Goal: Task Accomplishment & Management: Manage account settings

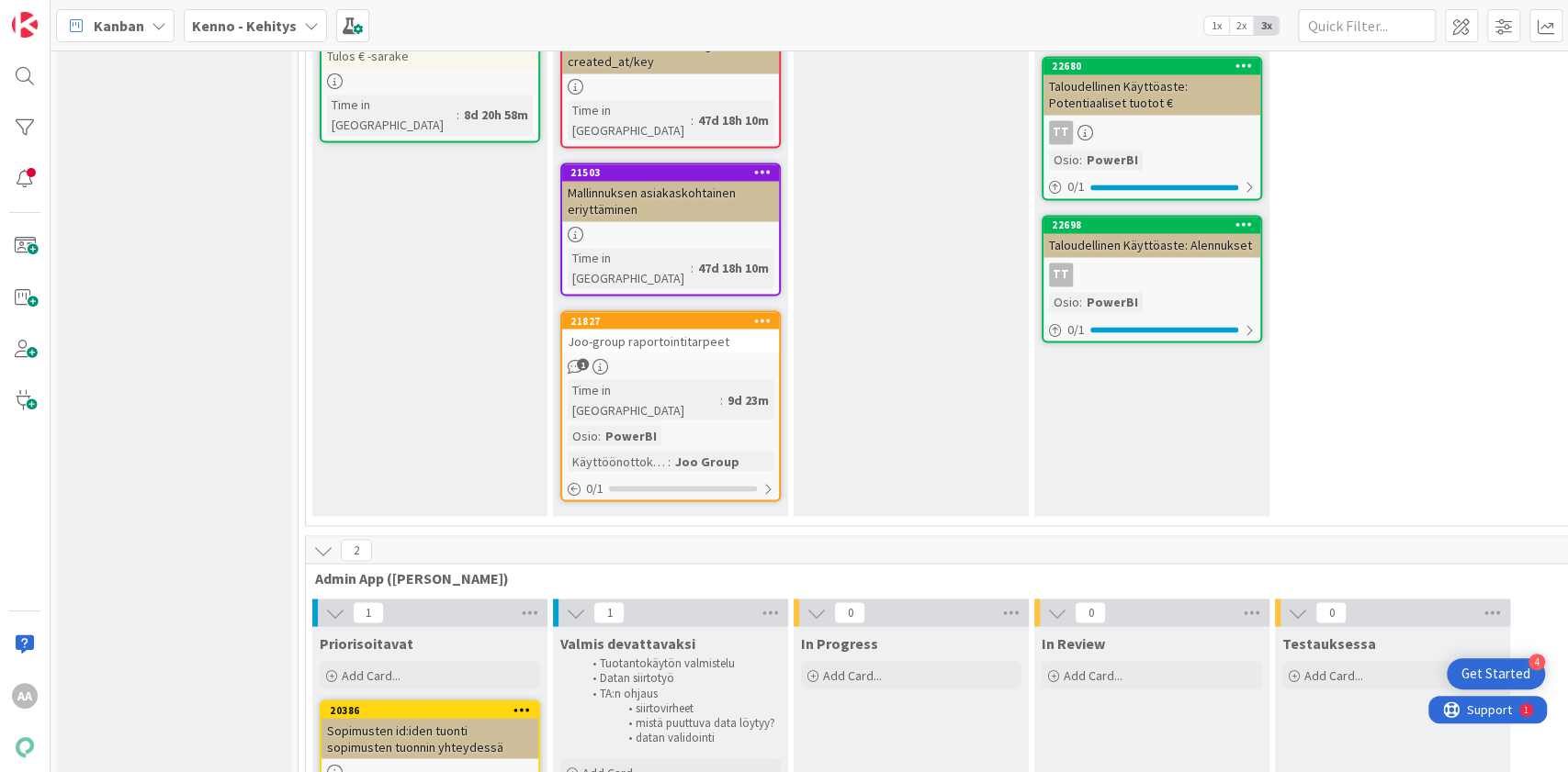
scroll to position [2080, 0]
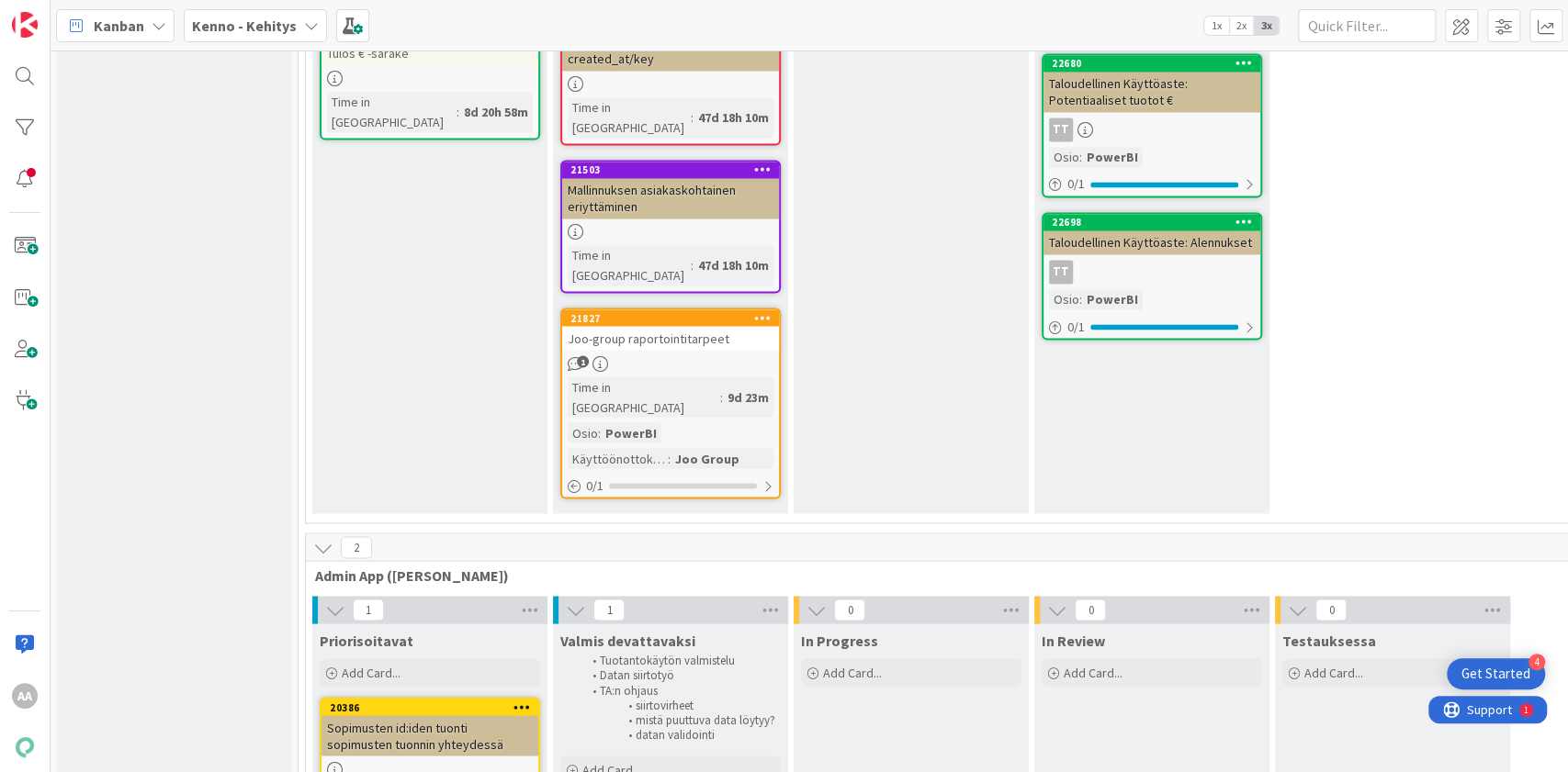
click at [687, 326] on div "Joo-group raportointitarpeet" at bounding box center [670, 338] width 217 height 24
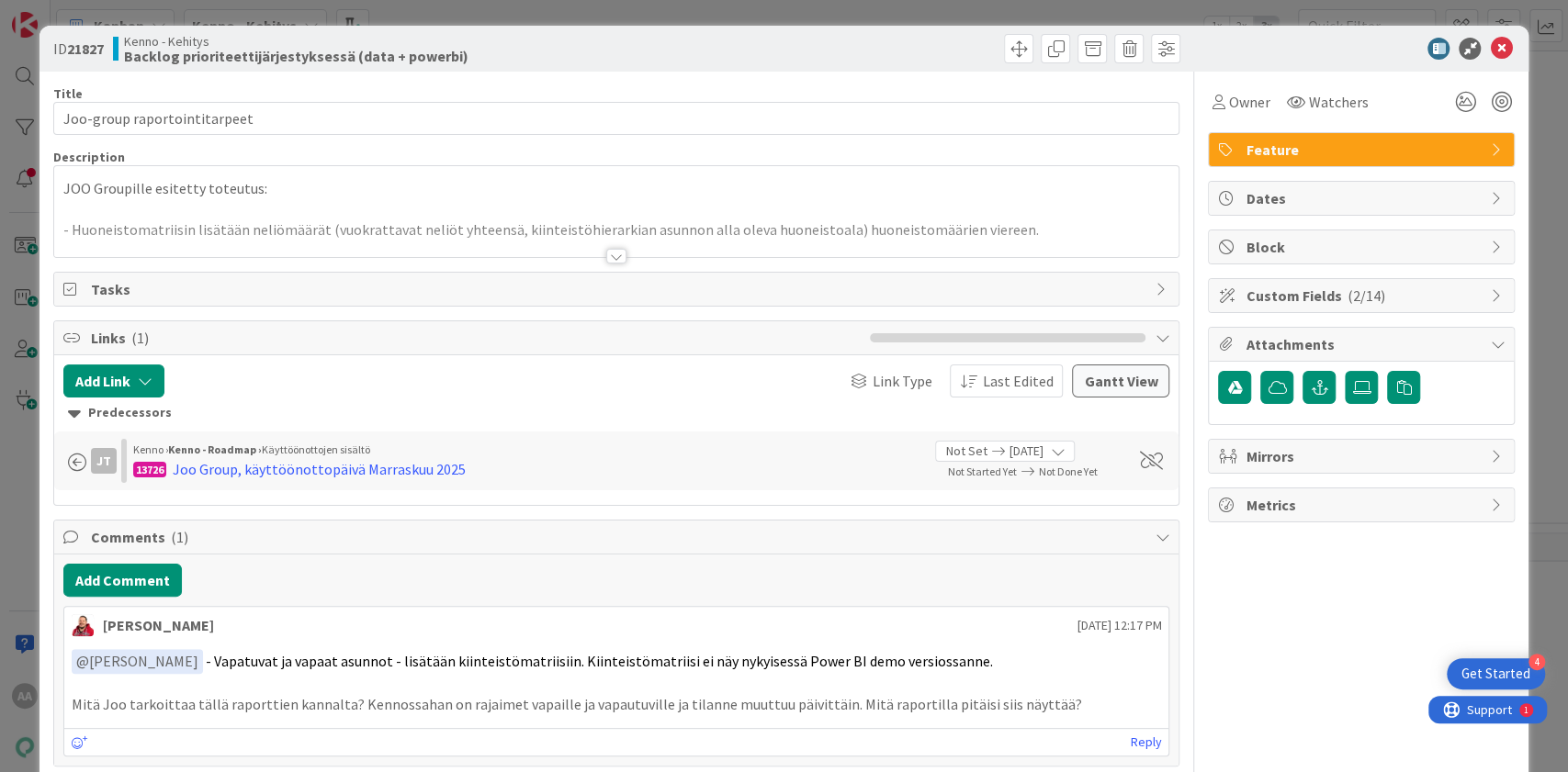
click at [606, 255] on div at bounding box center [615, 256] width 20 height 14
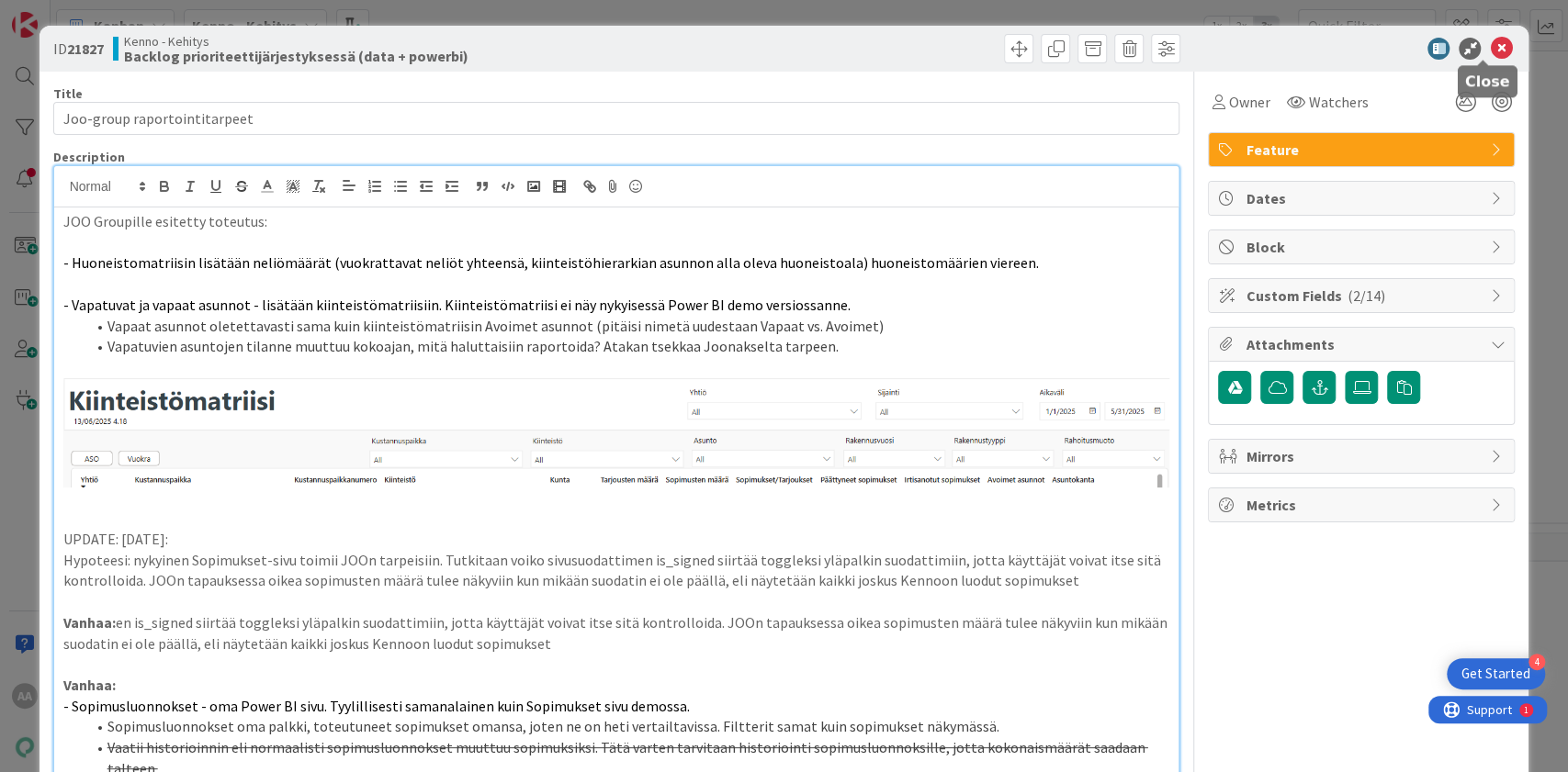
click at [1493, 40] on icon at bounding box center [1500, 48] width 22 height 22
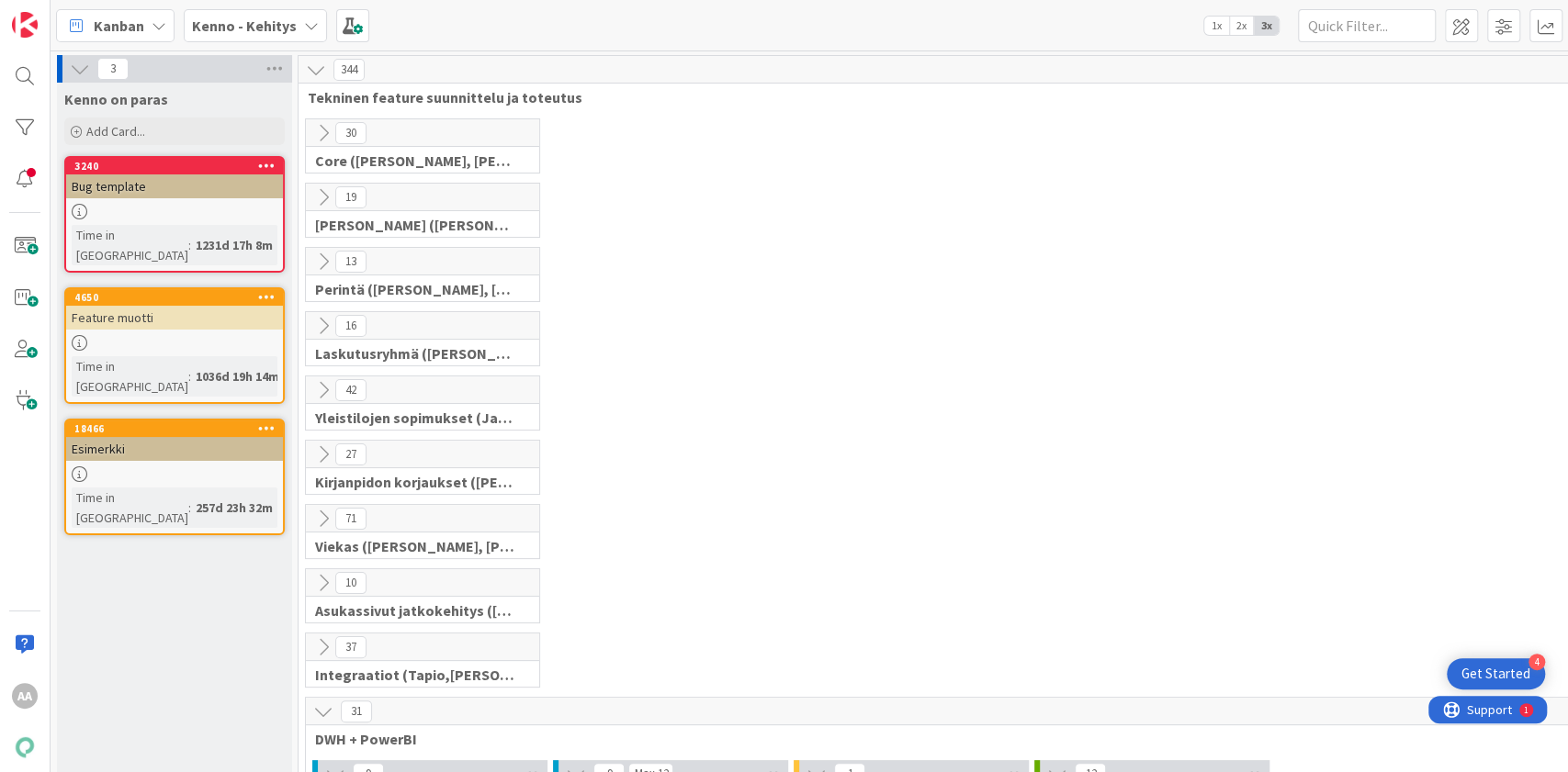
click at [287, 22] on b "Kenno - Kehitys" at bounding box center [244, 25] width 105 height 18
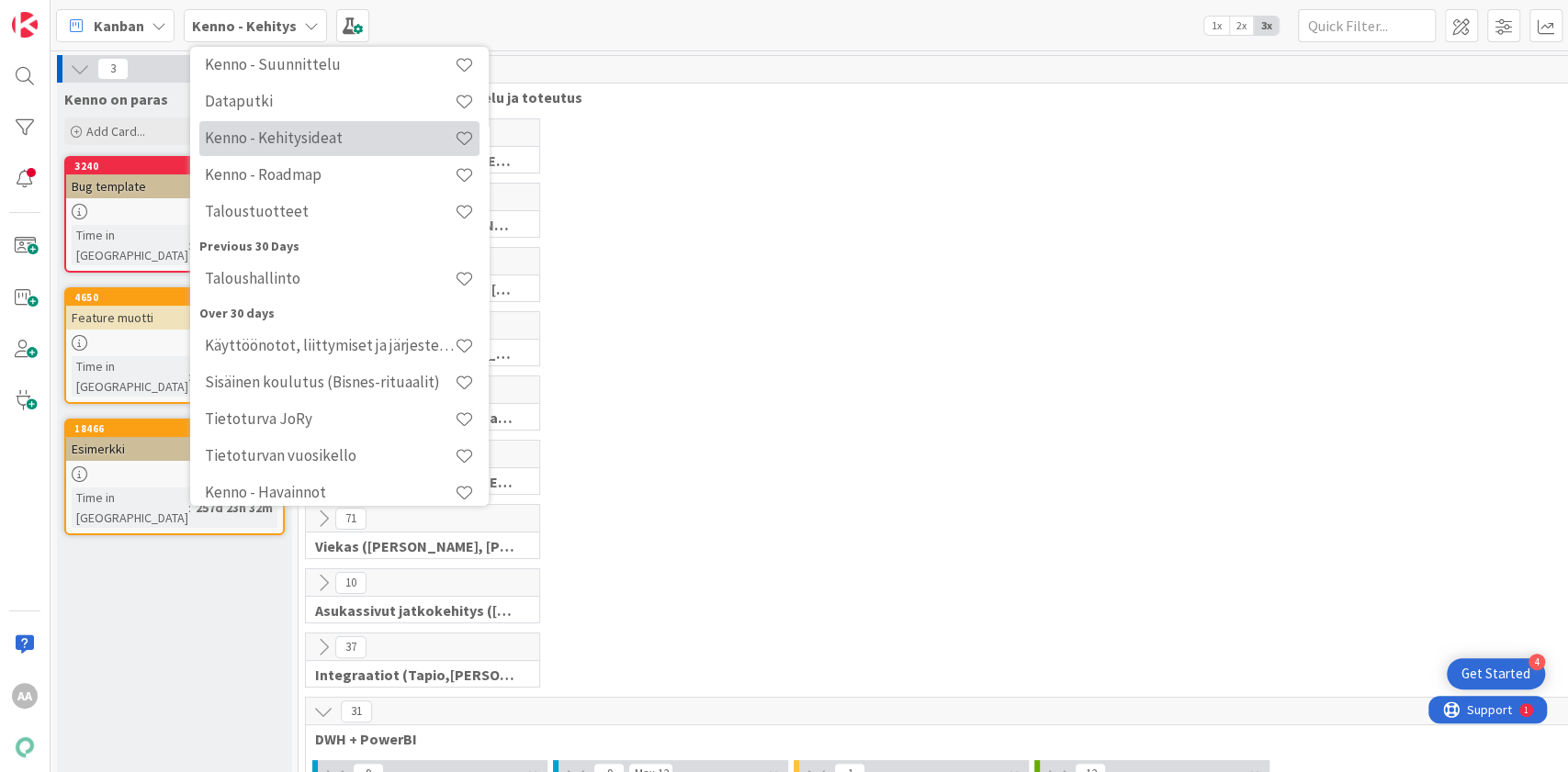
scroll to position [242, 0]
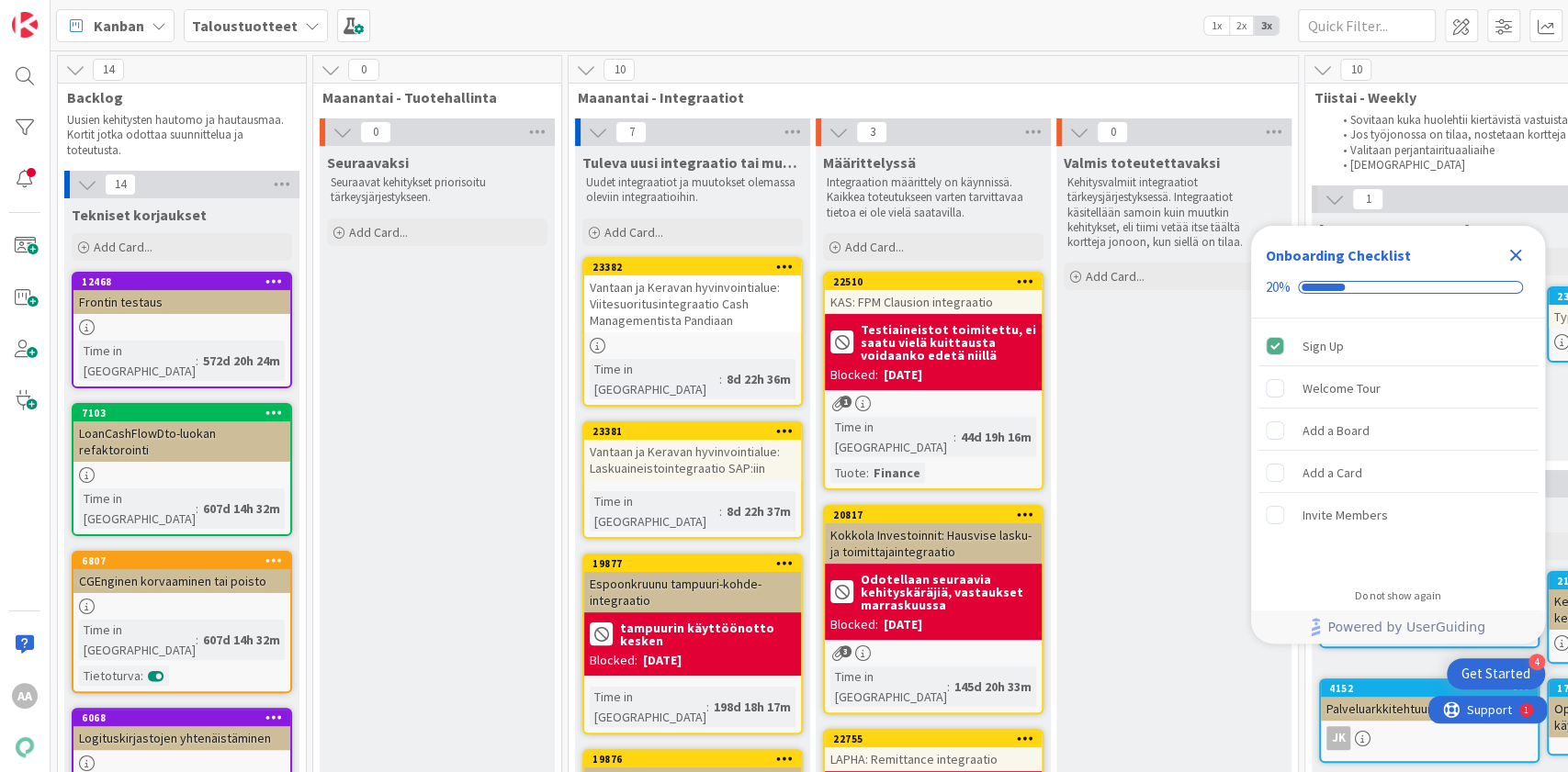
click at [1526, 248] on div "Close Checklist" at bounding box center [1515, 255] width 29 height 29
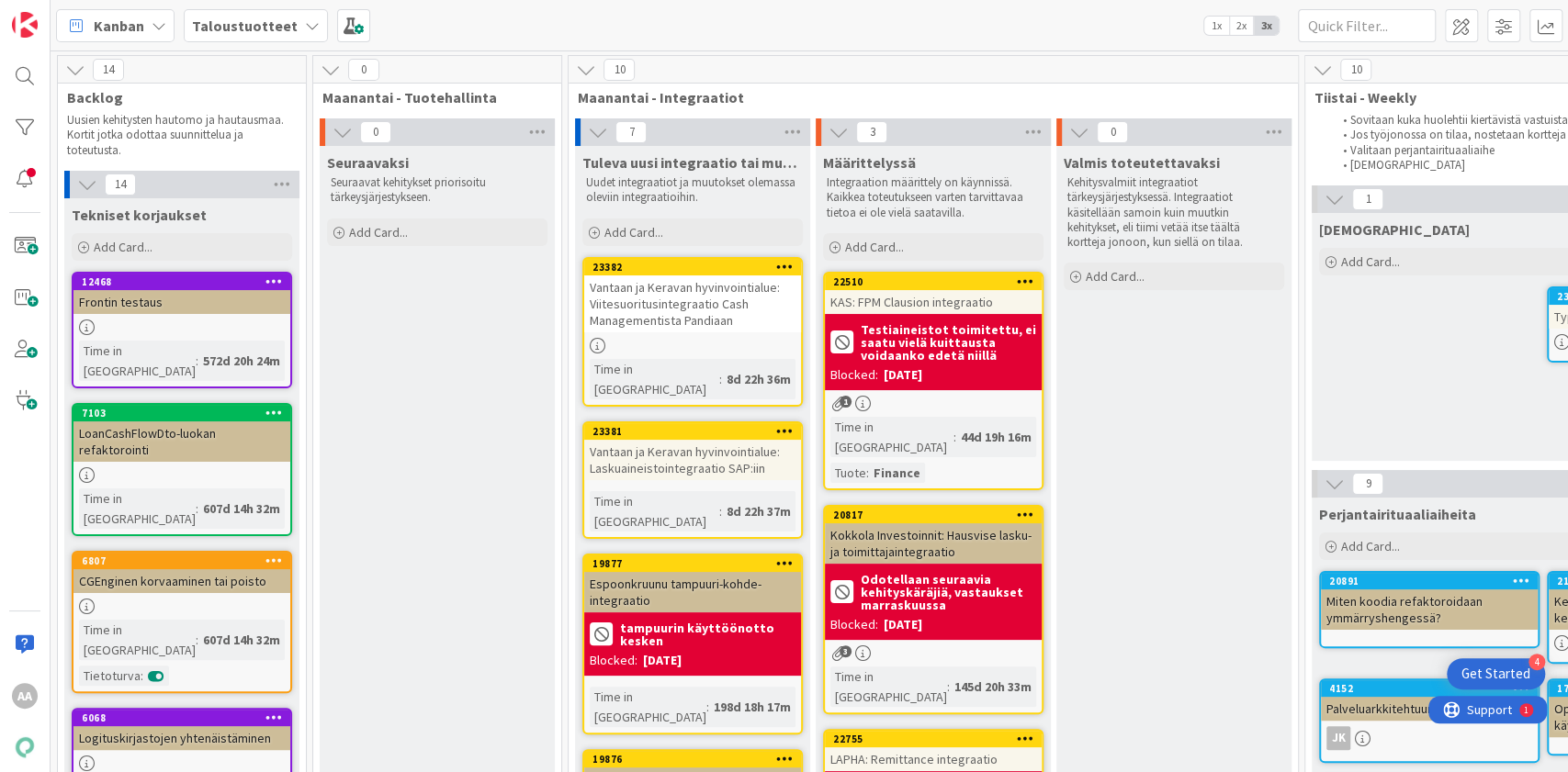
click at [305, 29] on icon at bounding box center [312, 25] width 14 height 14
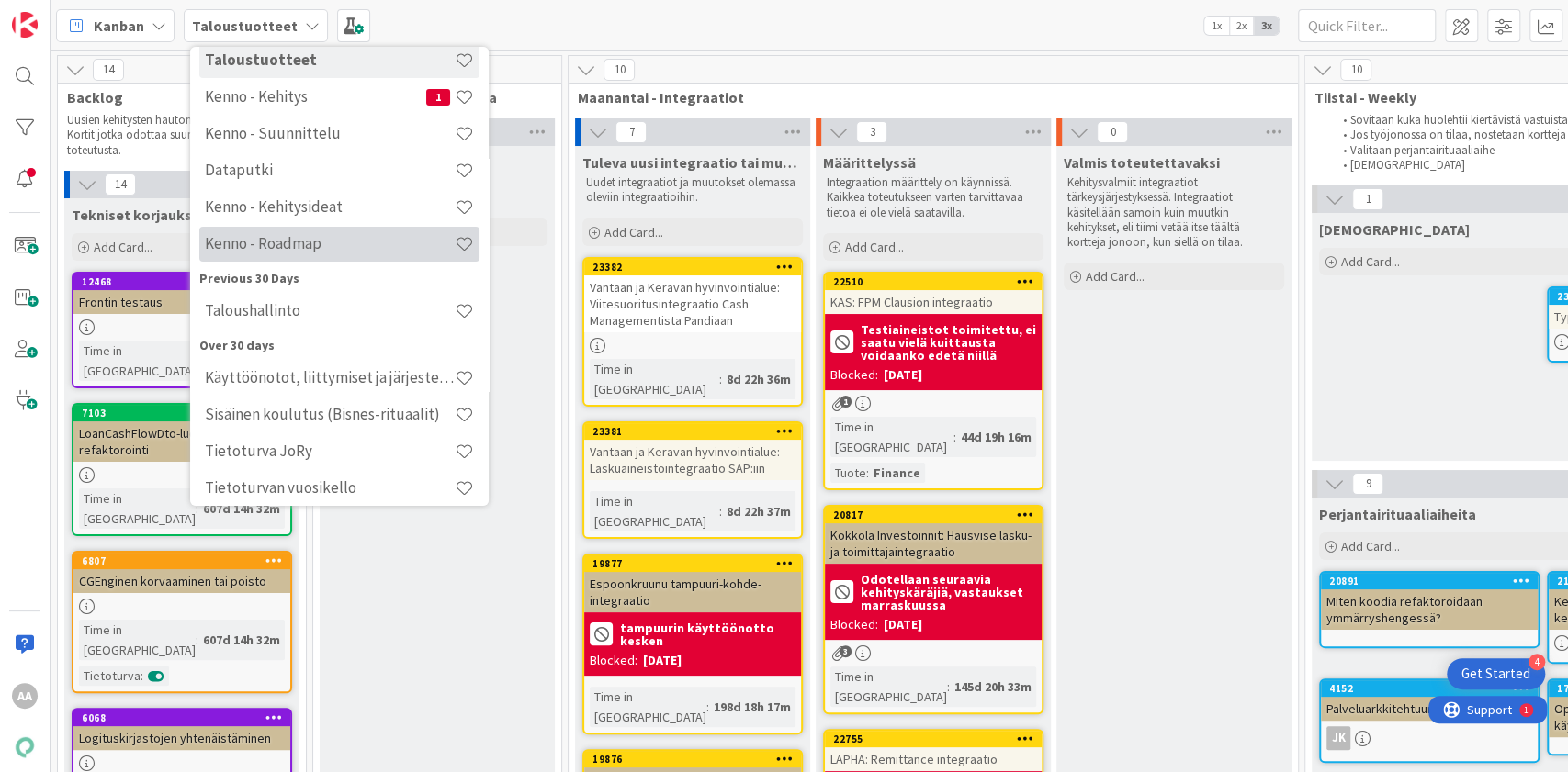
scroll to position [242, 0]
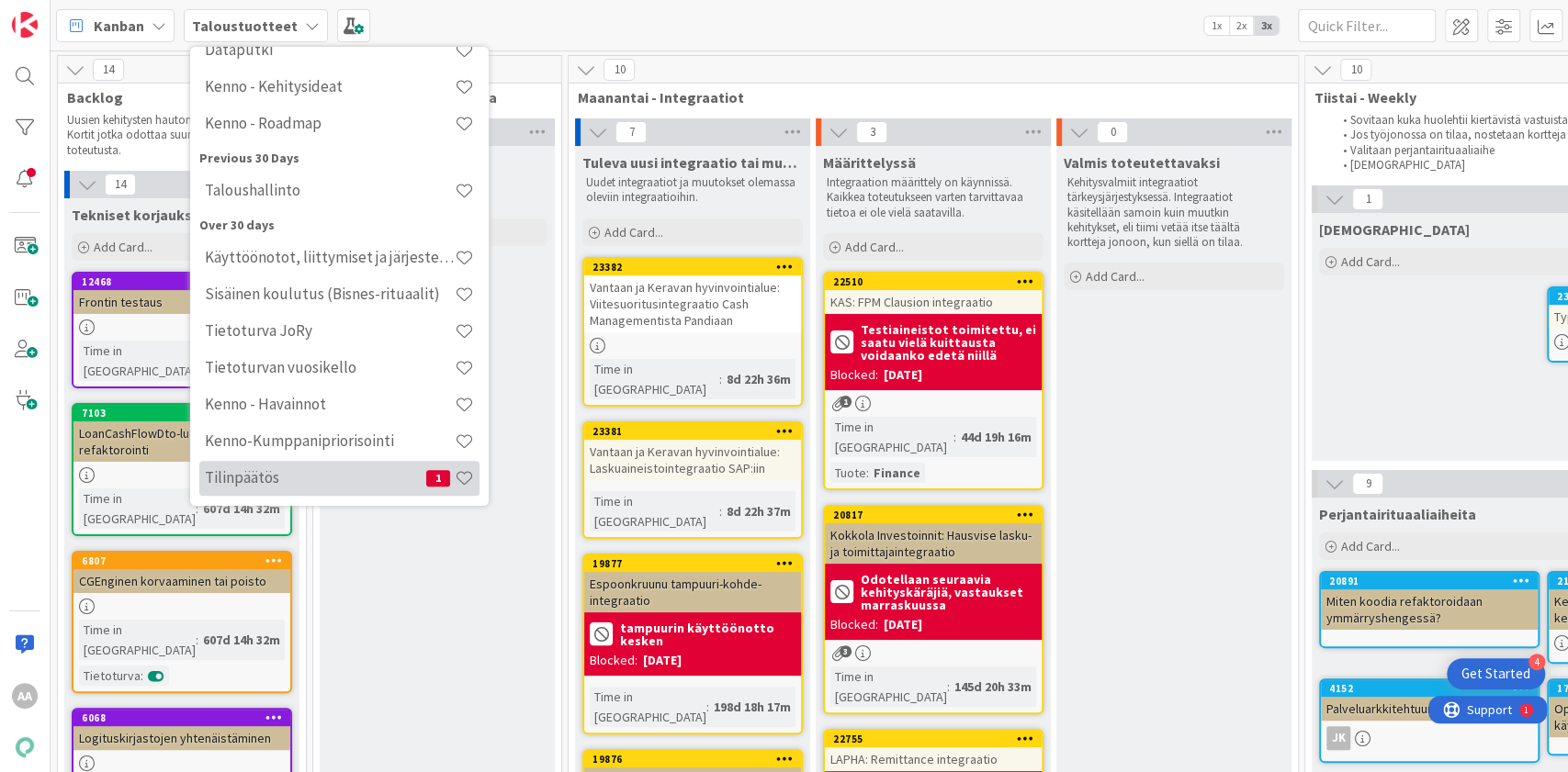
click at [355, 467] on div "Tilinpäätös 1" at bounding box center [339, 478] width 281 height 35
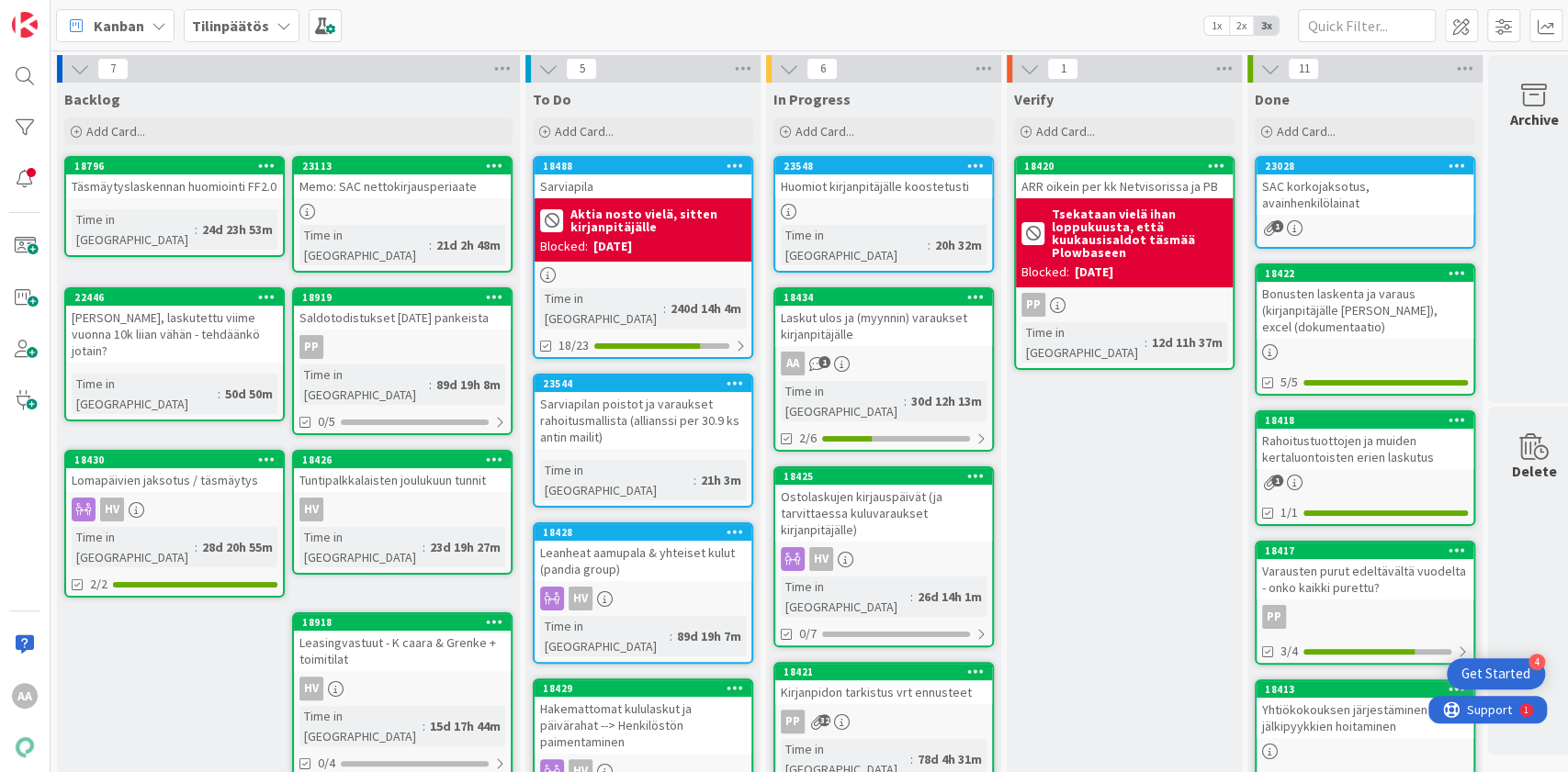
click at [917, 306] on div "Laskut ulos ja (myynnin) varaukset kirjanpitäjälle" at bounding box center [883, 326] width 217 height 40
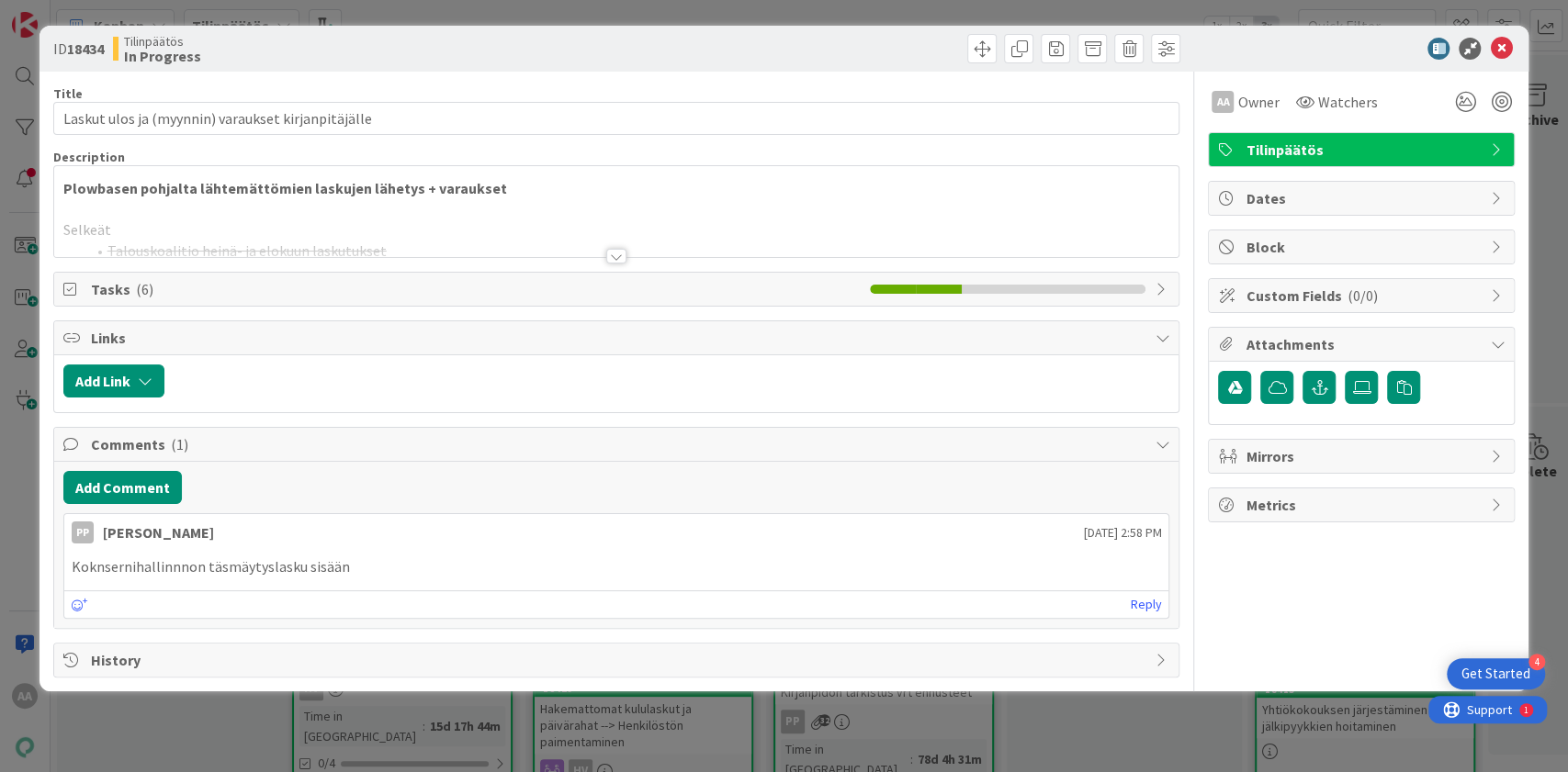
click at [611, 259] on div at bounding box center [615, 256] width 20 height 14
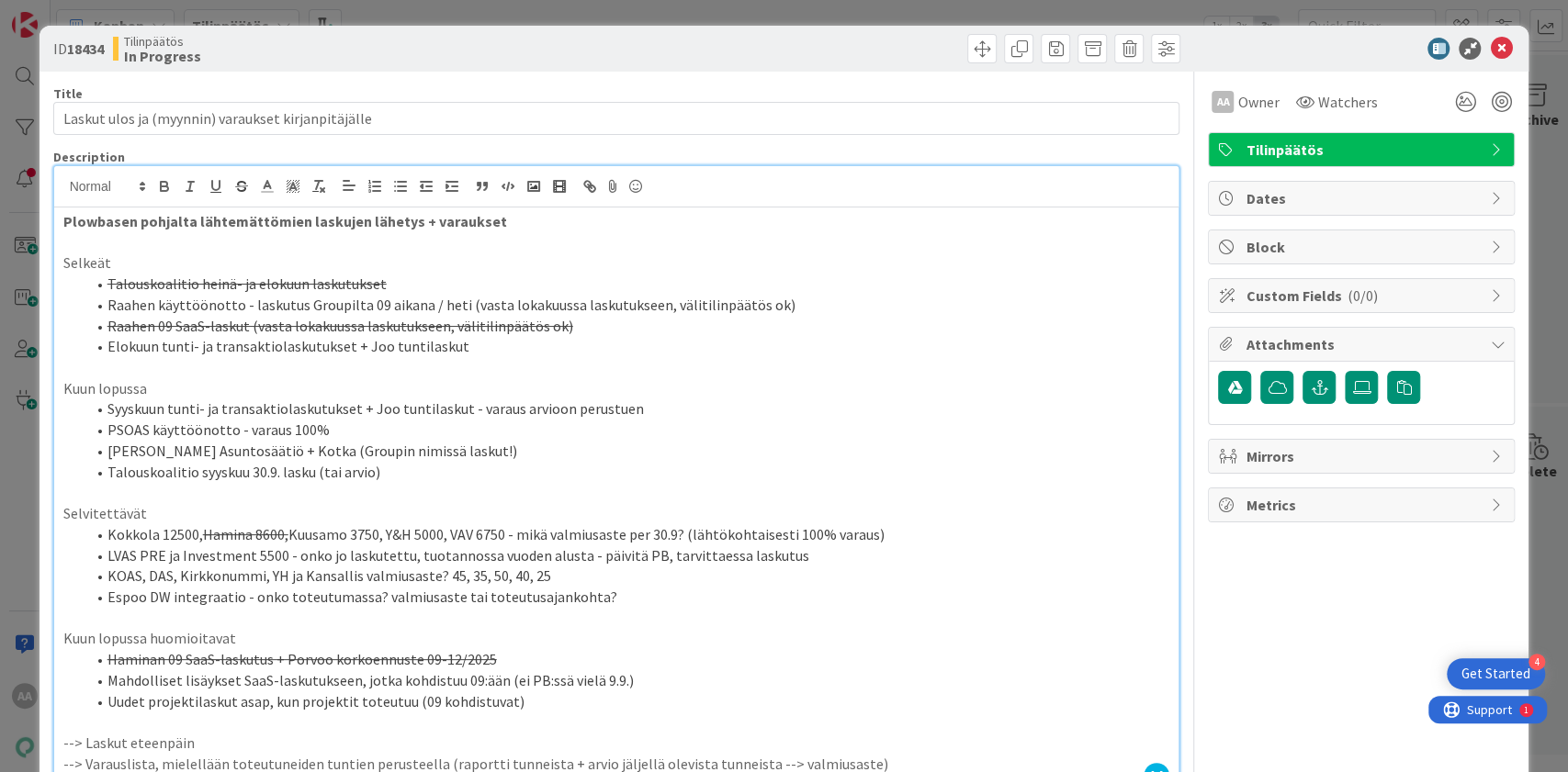
click at [485, 324] on s "Raahen 09 SaaS-laskut (vasta lokakuussa laskutukseen, välitilinpäätös ok)" at bounding box center [340, 325] width 466 height 18
drag, startPoint x: 571, startPoint y: 321, endPoint x: 105, endPoint y: 325, distance: 466.0
click at [105, 325] on li "Raahen 09 SaaS-laskut (vasta lokakuussa laskutukseen, välitilinpäätös ok)" at bounding box center [628, 326] width 1085 height 21
click at [461, 353] on li "Elokuun tunti- ja transaktiolaskutukset + Joo tuntilaskut" at bounding box center [628, 346] width 1085 height 21
drag, startPoint x: 453, startPoint y: 344, endPoint x: 88, endPoint y: 351, distance: 365.1
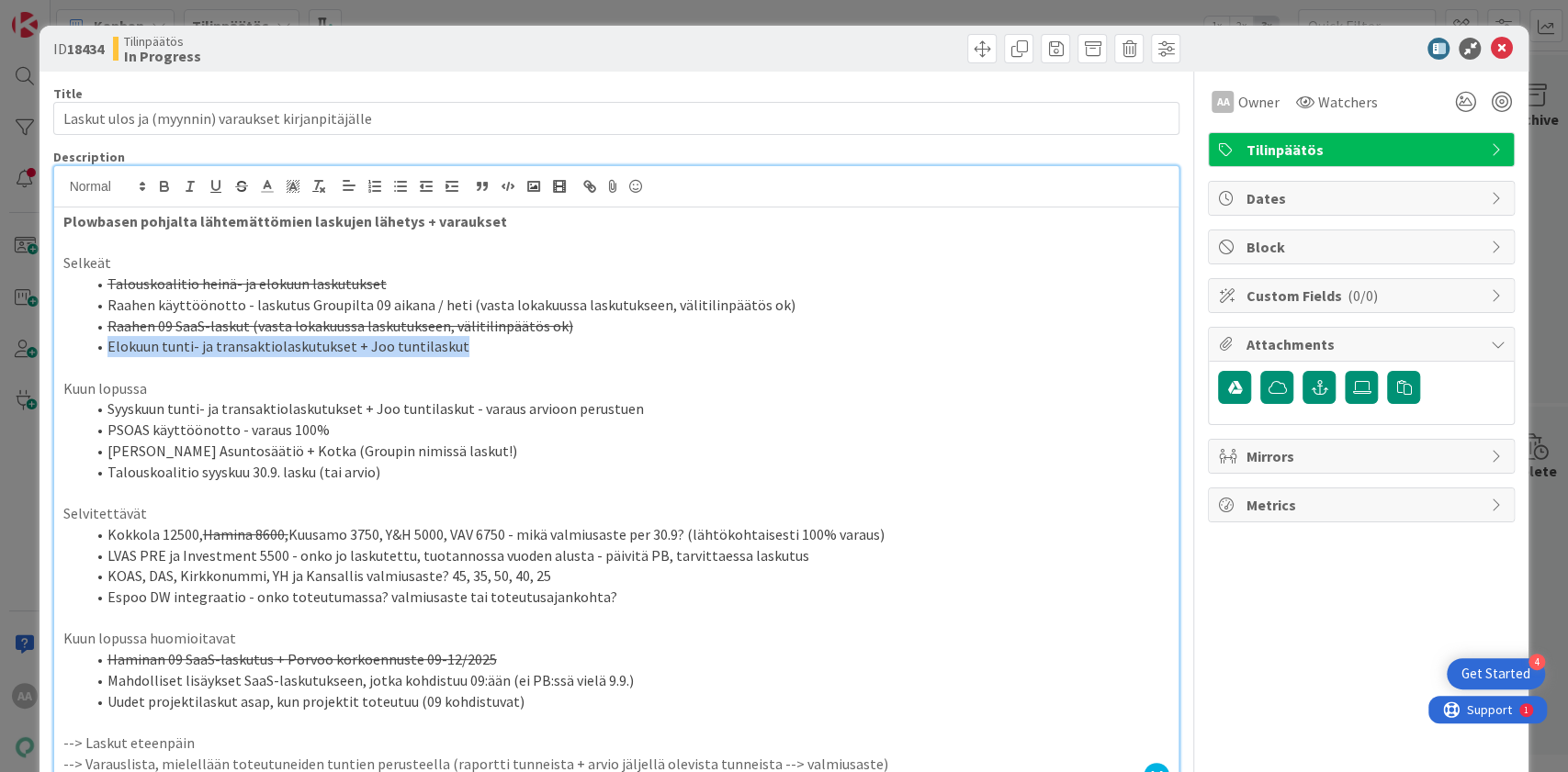
click at [88, 351] on li "Elokuun tunti- ja transaktiolaskutukset + Joo tuntilaskut" at bounding box center [628, 346] width 1085 height 21
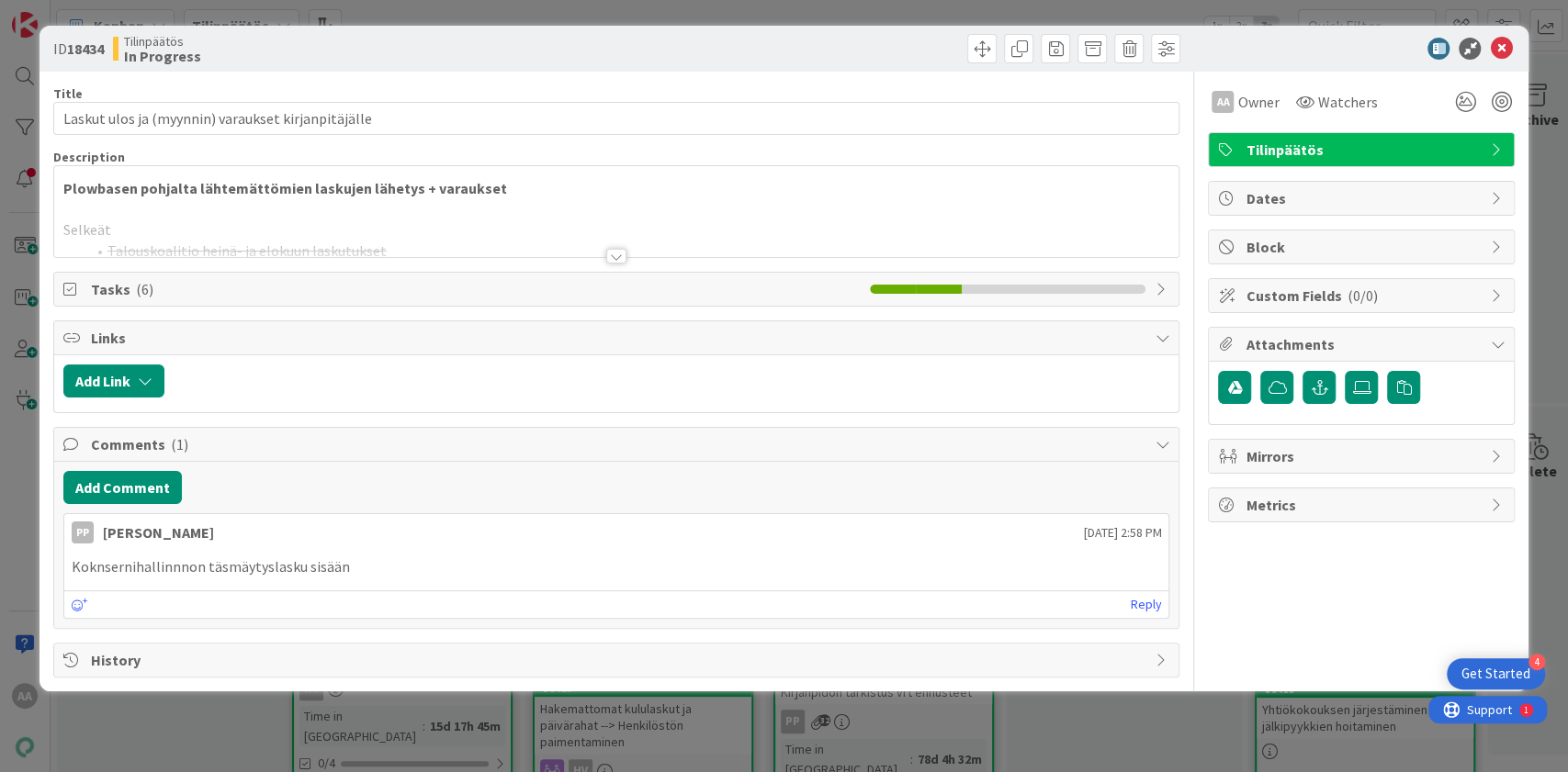
click at [614, 249] on div at bounding box center [615, 256] width 20 height 14
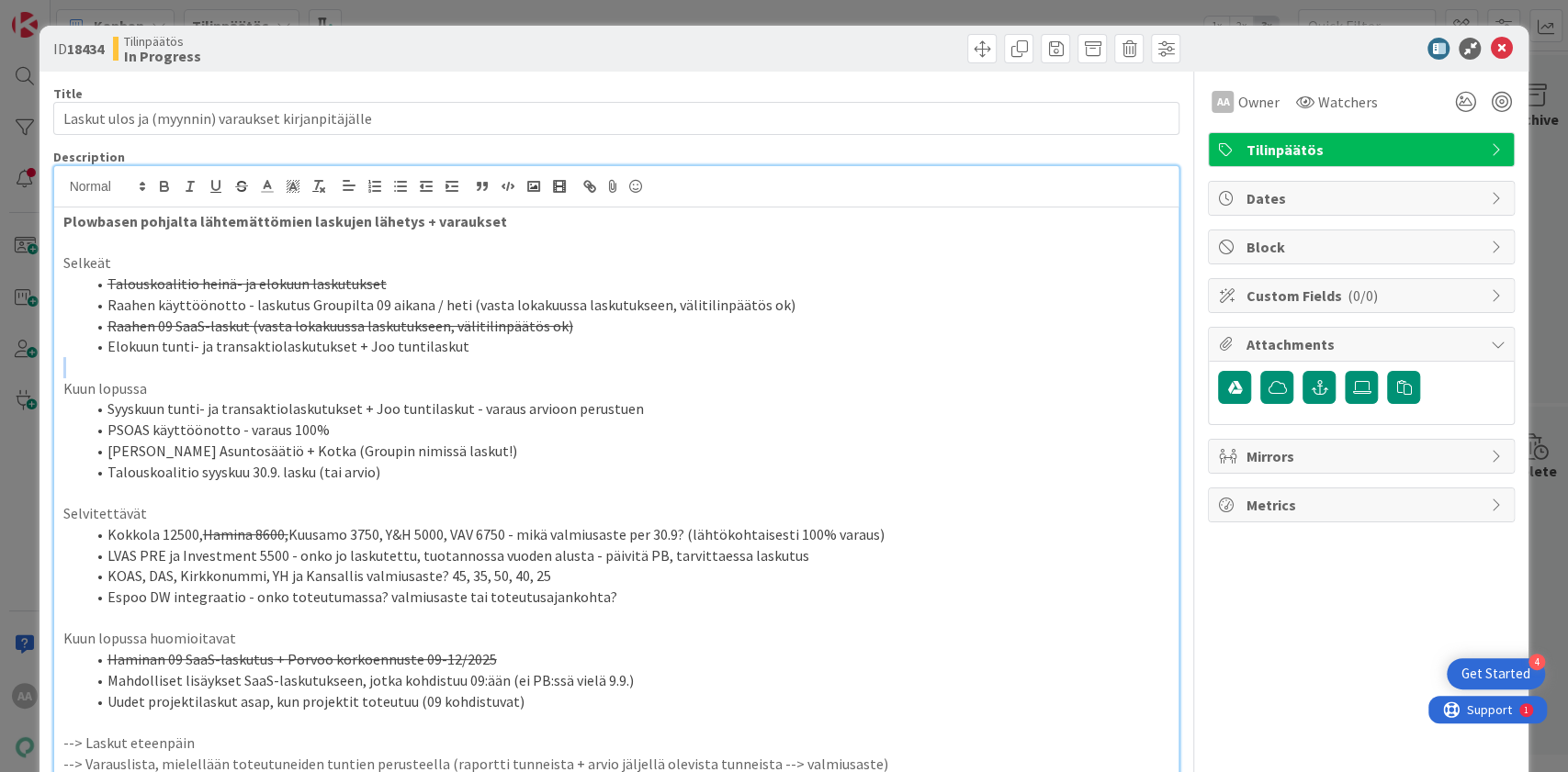
drag, startPoint x: 455, startPoint y: 356, endPoint x: 213, endPoint y: 364, distance: 242.1
click at [213, 364] on div "Plowbasen pohjalta lähtemättömien laskujen lähetys + varaukset Selkeät Talousko…" at bounding box center [616, 499] width 1125 height 585
drag, startPoint x: 104, startPoint y: 344, endPoint x: 439, endPoint y: 341, distance: 335.0
click at [439, 340] on li "Elokuun tunti- ja transaktiolaskutukset + Joo tuntilaskut" at bounding box center [628, 346] width 1085 height 21
click at [442, 342] on li "Elokuun tunti- ja transaktiolaskutukset + Joo tuntilaskut" at bounding box center [628, 346] width 1085 height 21
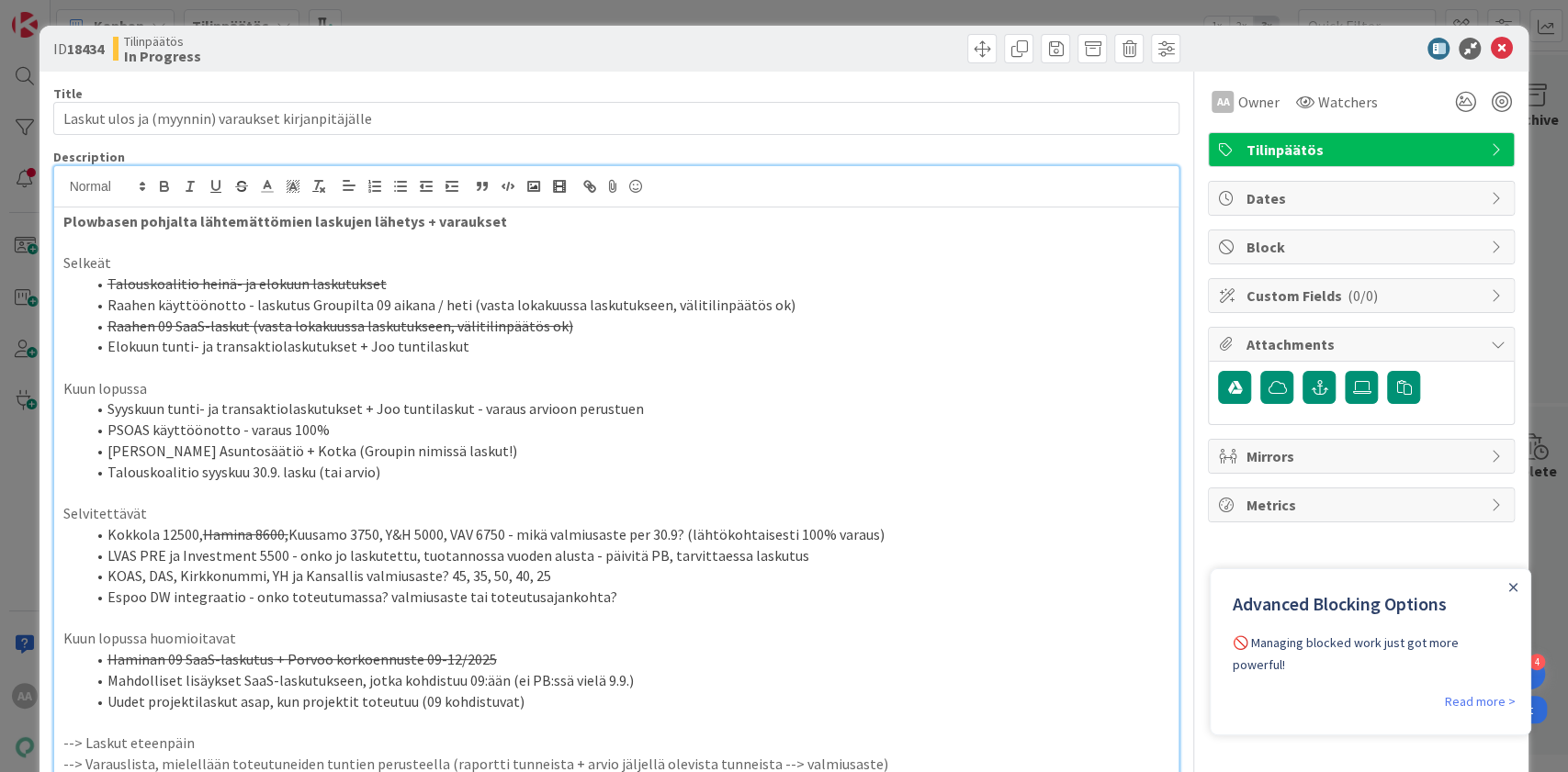
click at [448, 349] on li "Elokuun tunti- ja transaktiolaskutukset + Joo tuntilaskut" at bounding box center [628, 346] width 1085 height 21
click at [1513, 585] on icon "Close Announcement" at bounding box center [1513, 588] width 10 height 10
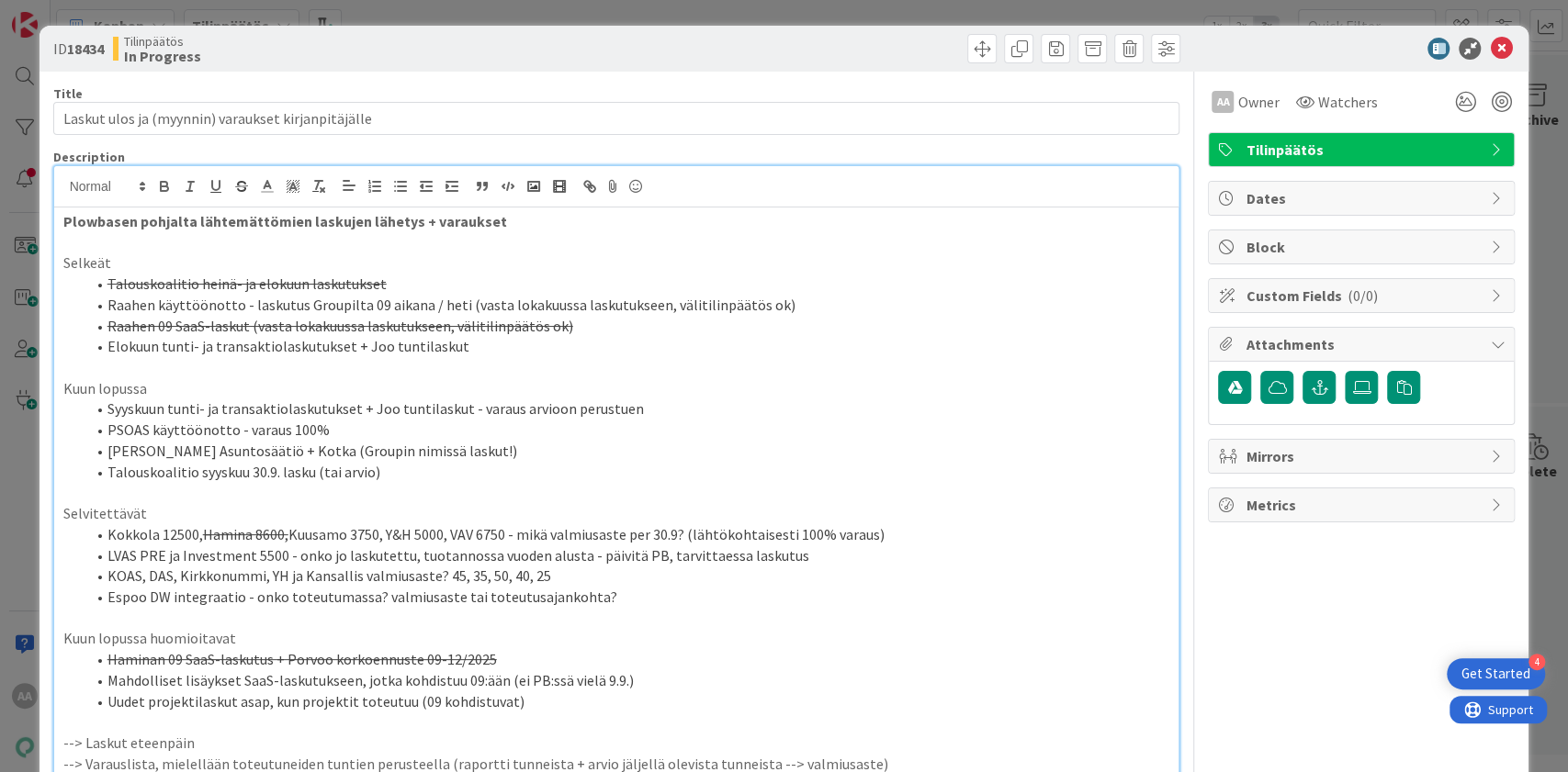
click at [457, 366] on p at bounding box center [617, 368] width 1107 height 21
click at [442, 347] on li "Elokuun tunti- ja transaktiolaskutukset + Joo tuntilaskut" at bounding box center [628, 346] width 1085 height 21
drag, startPoint x: 108, startPoint y: 344, endPoint x: 448, endPoint y: 345, distance: 340.0
click at [448, 345] on li "Elokuun tunti- ja transaktiolaskutukset + Joo tuntilaskut" at bounding box center [628, 346] width 1085 height 21
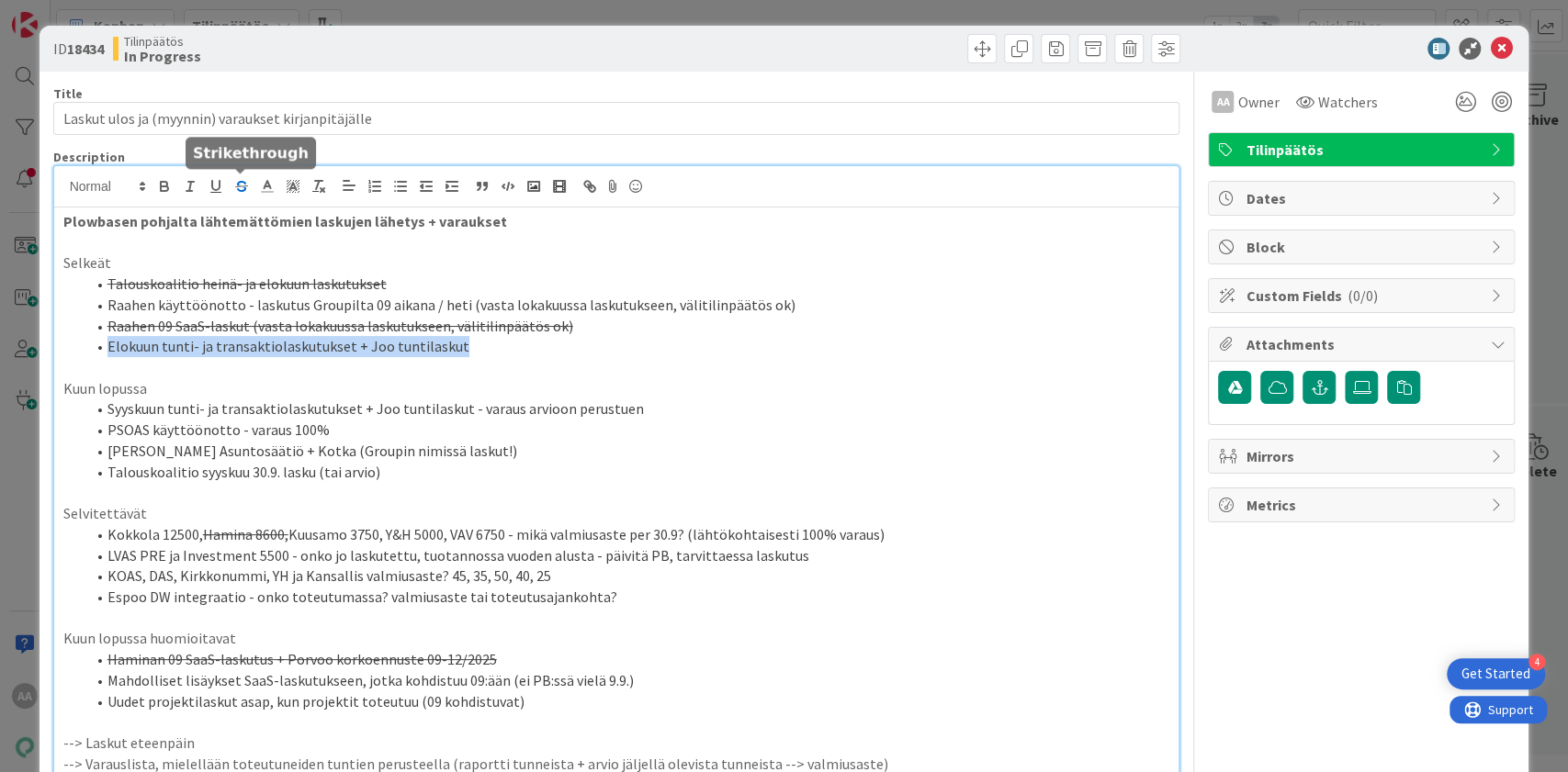
click at [233, 189] on icon "button" at bounding box center [241, 185] width 16 height 16
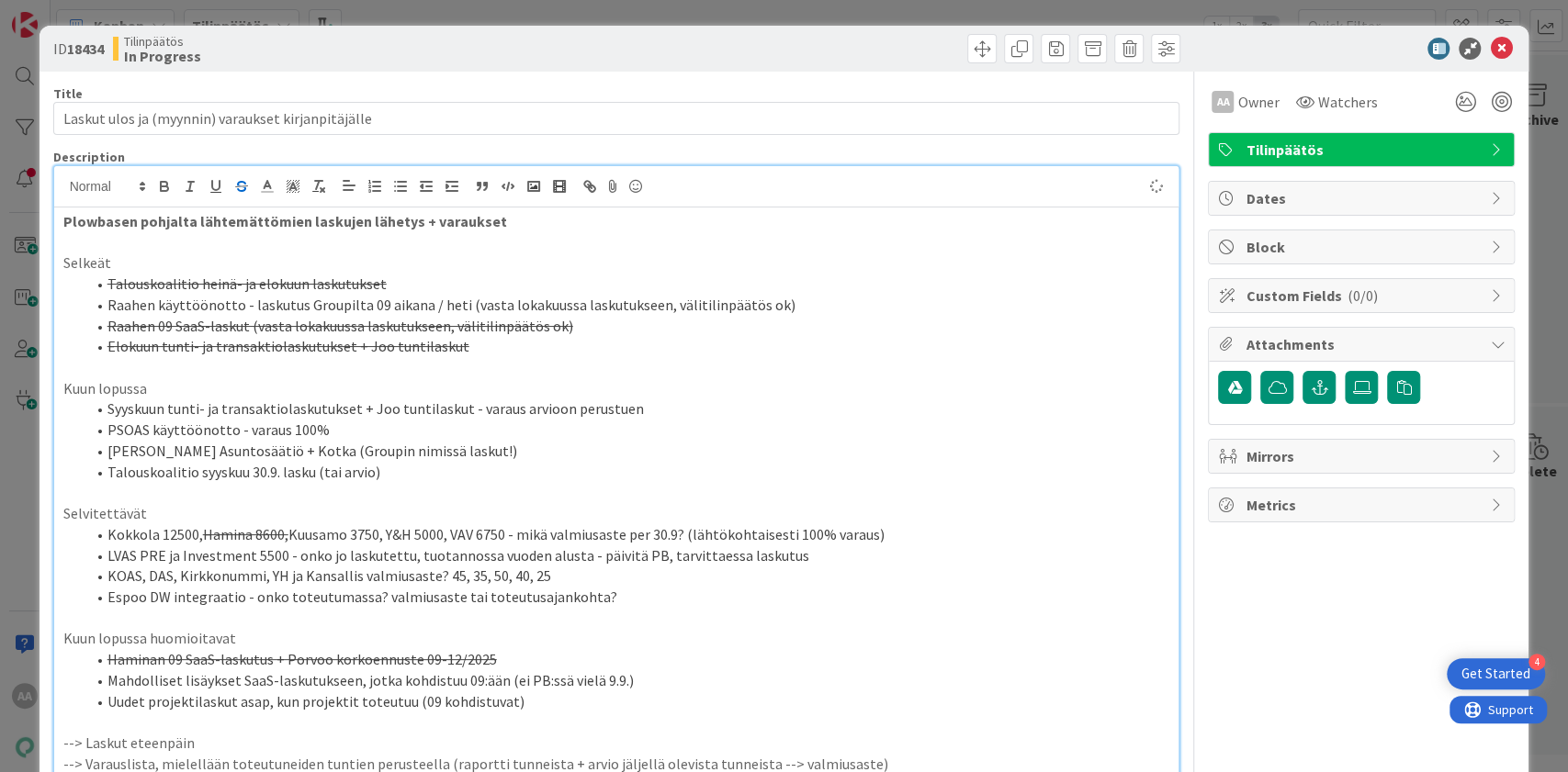
click at [893, 410] on li "Syyskuun tunti- ja transaktiolaskutukset + Joo tuntilaskut - varaus arvioon per…" at bounding box center [628, 409] width 1085 height 21
drag, startPoint x: 106, startPoint y: 532, endPoint x: 197, endPoint y: 535, distance: 91.0
click at [197, 535] on li "Kokkola 12500, Hamina 8600, Kuusamo 3750, Y&H 5000, VAV 6750 - mikä valmiusaste…" at bounding box center [628, 534] width 1085 height 21
click at [198, 532] on li "Kokkola 12500, Hamina 8600, Kuusamo 3750, Y&H 5000, VAV 6750 - mikä valmiusaste…" at bounding box center [628, 534] width 1085 height 21
click at [507, 533] on li "Kokkola 12500 (ei valmis), Hamina 8600, Kuusamo 3750, Y&H 5000, VAV 6750 - mikä…" at bounding box center [628, 534] width 1085 height 21
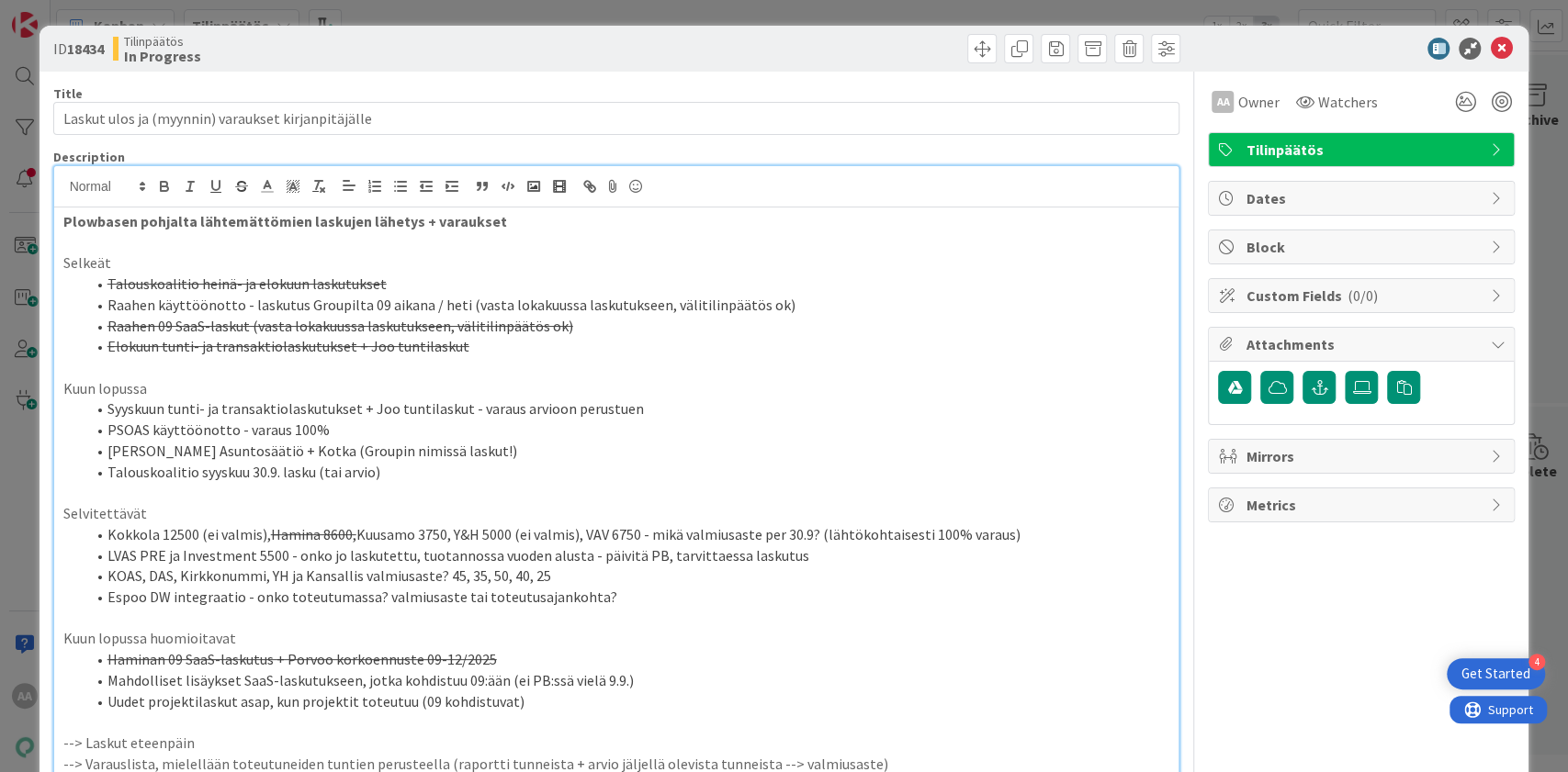
click at [444, 532] on li "Kokkola 12500 (ei valmis), Hamina 8600, Kuusamo 3750, Y&H 5000 (ei valmis), VAV…" at bounding box center [628, 534] width 1085 height 21
click at [255, 530] on li "Kokkola 12500 (ei valmis), Hamina 8600, Kuusamo 3750 (ei valmis), Y&H 5000 (ei …" at bounding box center [628, 534] width 1085 height 21
click at [668, 533] on li "Kokkola 12500 (ei valmis, 90%), Hamina 8600, Kuusamo 3750 (ei valmis), Y&H 5000…" at bounding box center [628, 534] width 1085 height 21
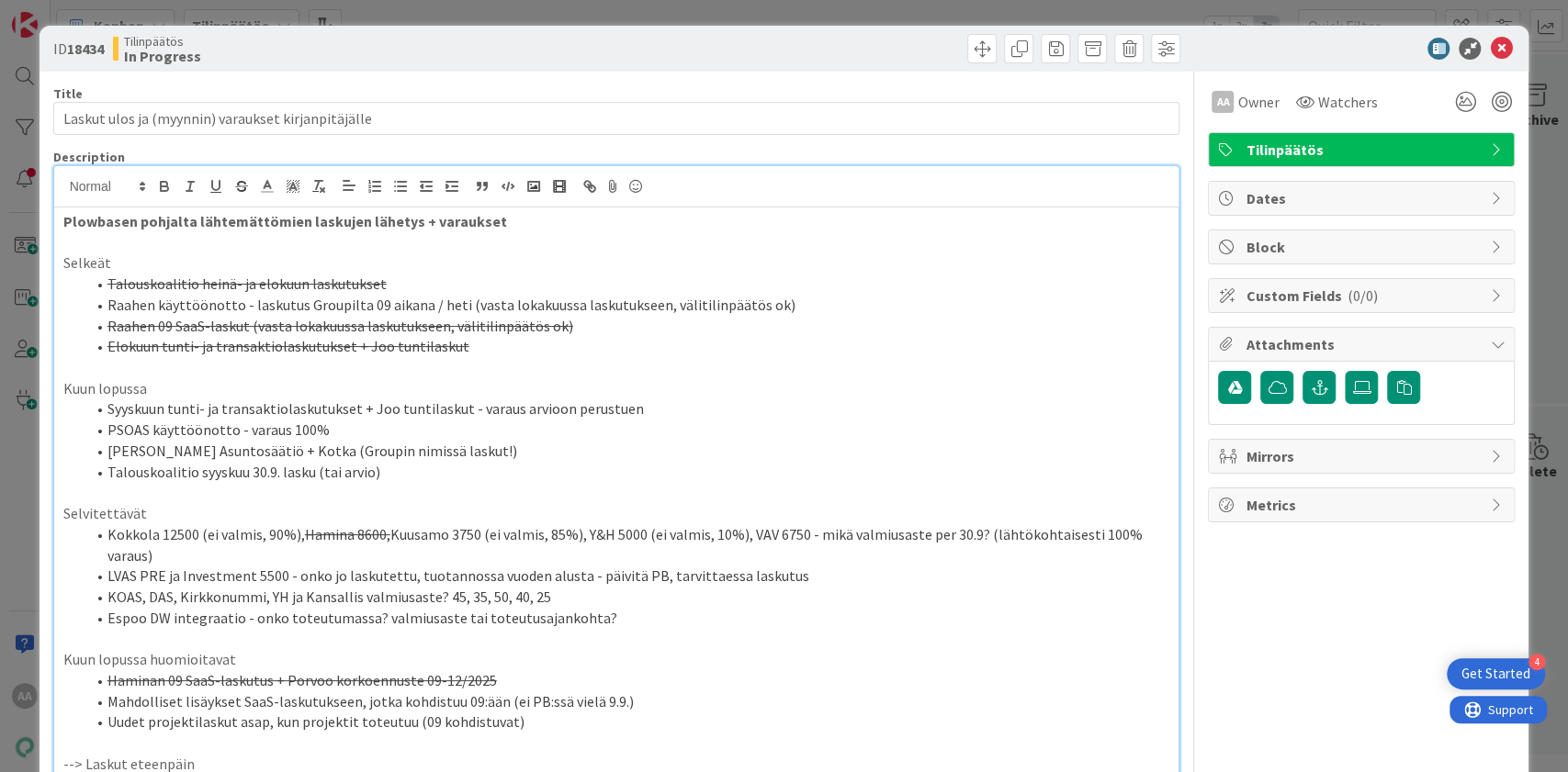
click at [801, 528] on li "Kokkola 12500 (ei valmis, 90%), Hamina 8600, Kuusamo 3750 (ei valmis, 85%), Y&H…" at bounding box center [628, 544] width 1085 height 41
click at [281, 569] on li "LVAS PRE ja Investment 5500 - onko jo laskutettu, tuotannossa vuoden alusta - p…" at bounding box center [628, 576] width 1085 height 21
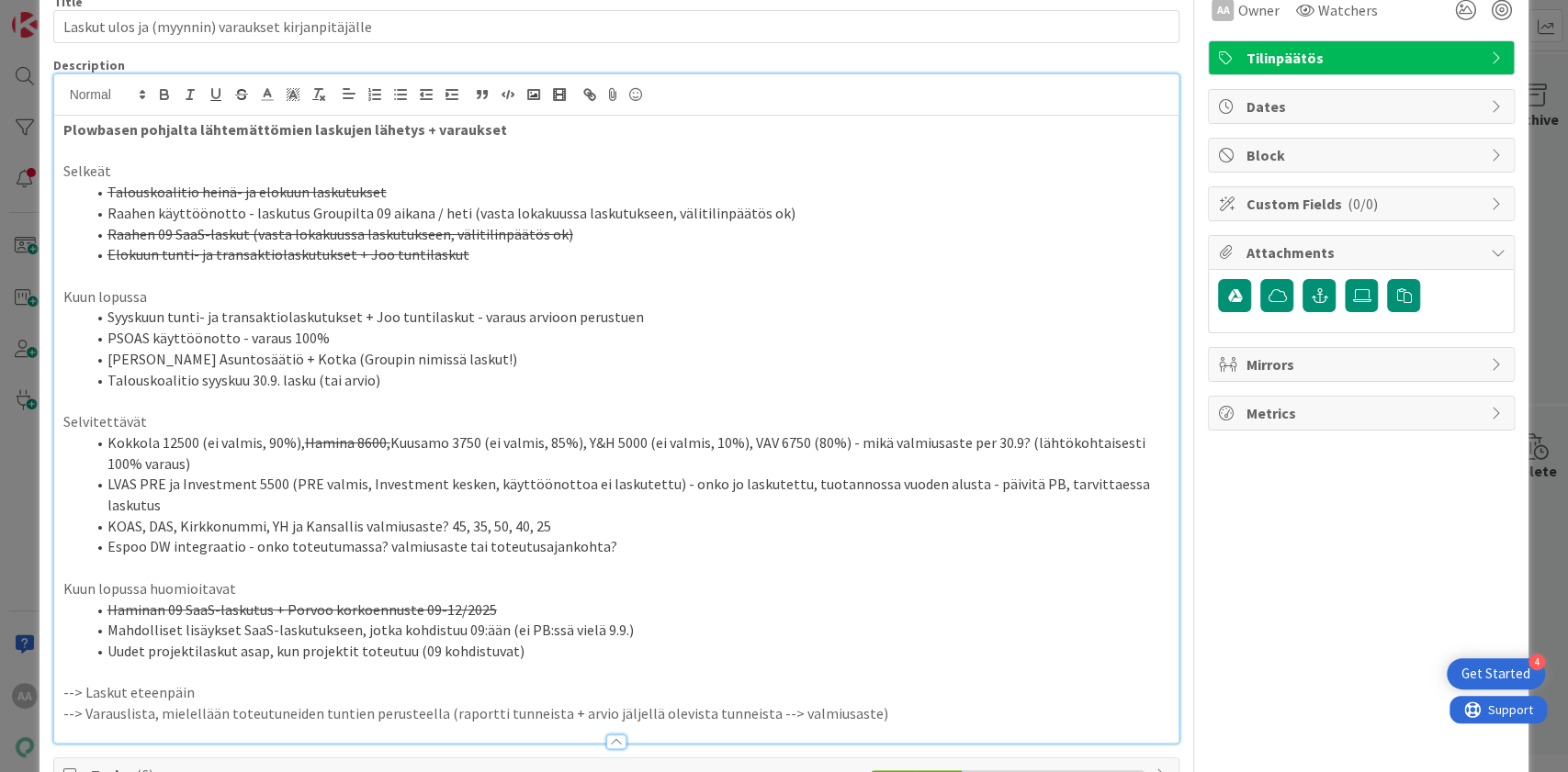
scroll to position [122, 0]
